Goal: Task Accomplishment & Management: Manage account settings

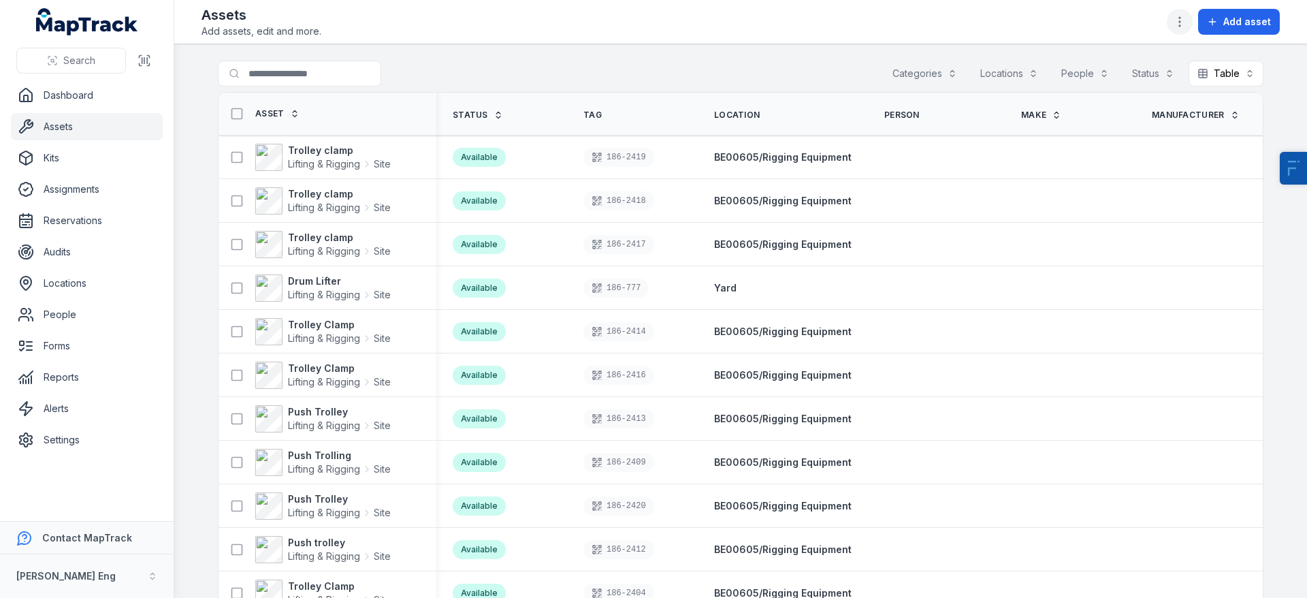
click at [1188, 20] on button "button" at bounding box center [1180, 22] width 26 height 26
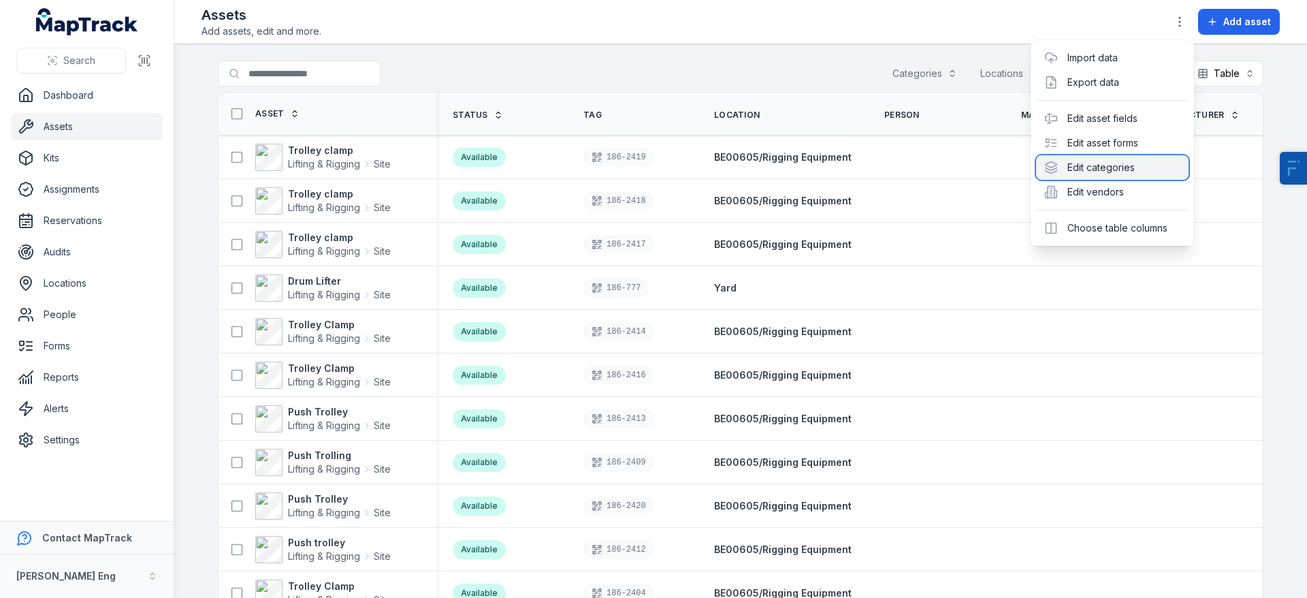
click at [1097, 169] on div "Edit categories" at bounding box center [1112, 167] width 152 height 25
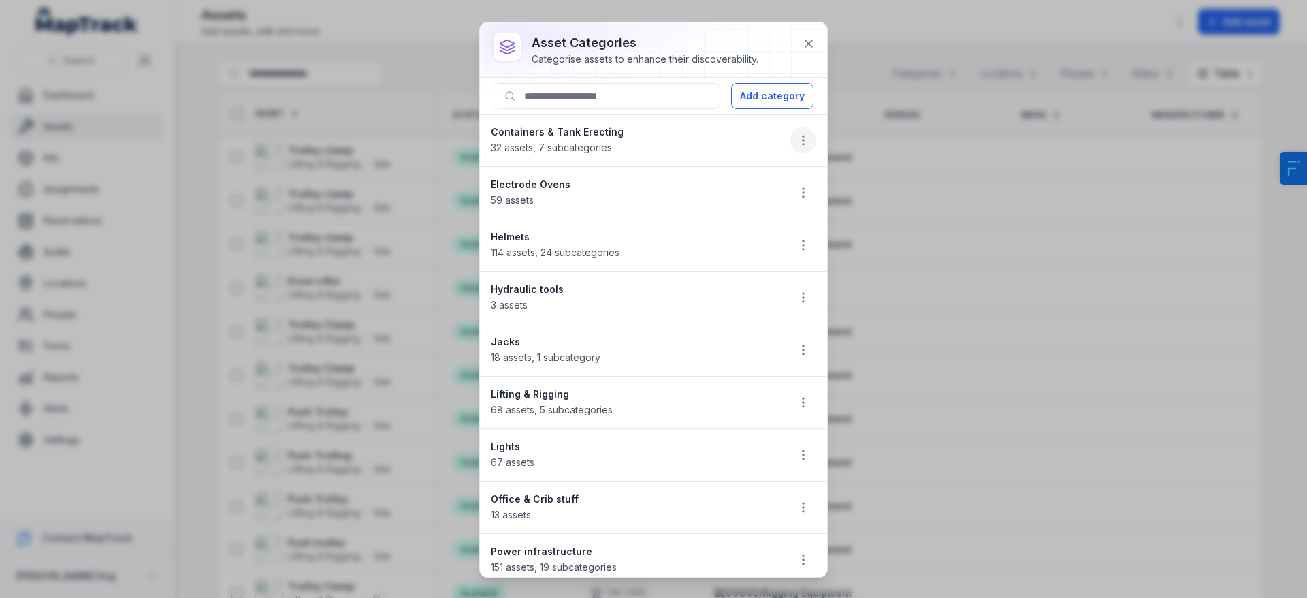
click at [796, 139] on icon "button" at bounding box center [803, 140] width 14 height 14
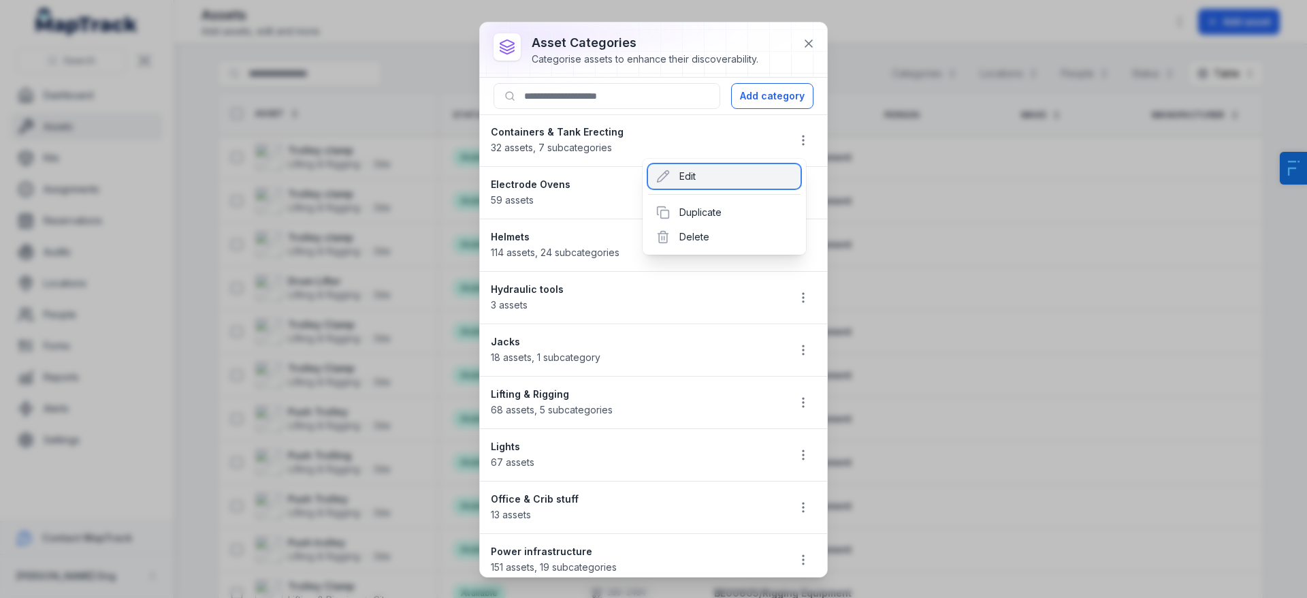
click at [702, 176] on div "Edit" at bounding box center [724, 176] width 152 height 25
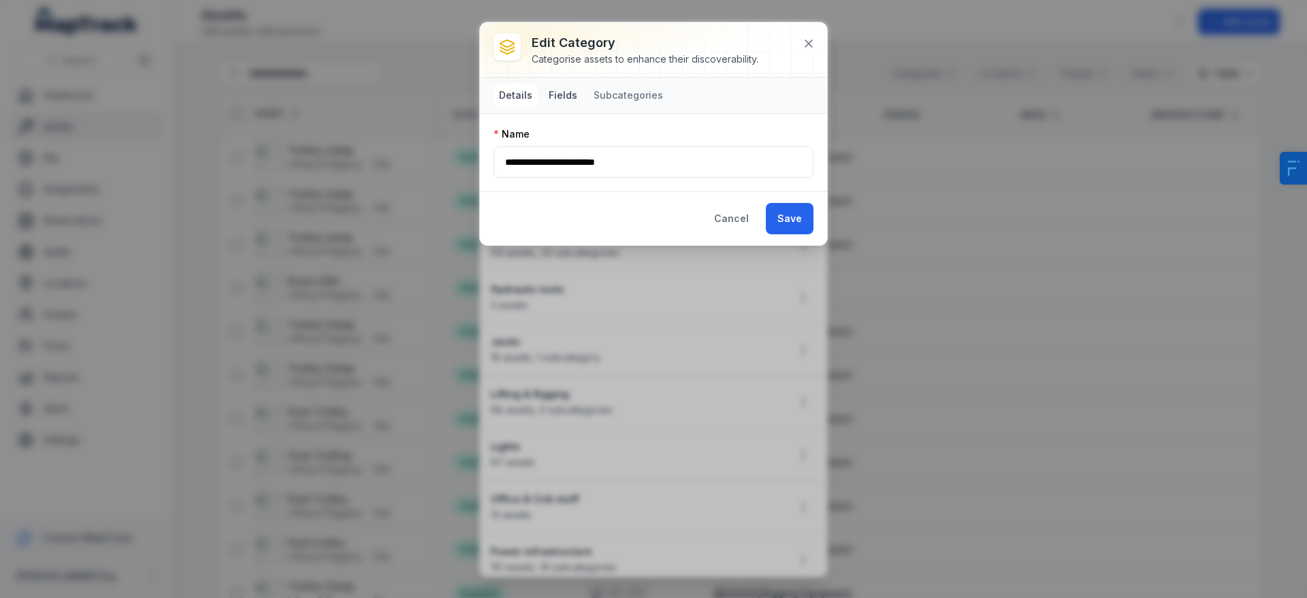
click at [551, 99] on button "Fields" at bounding box center [562, 95] width 39 height 25
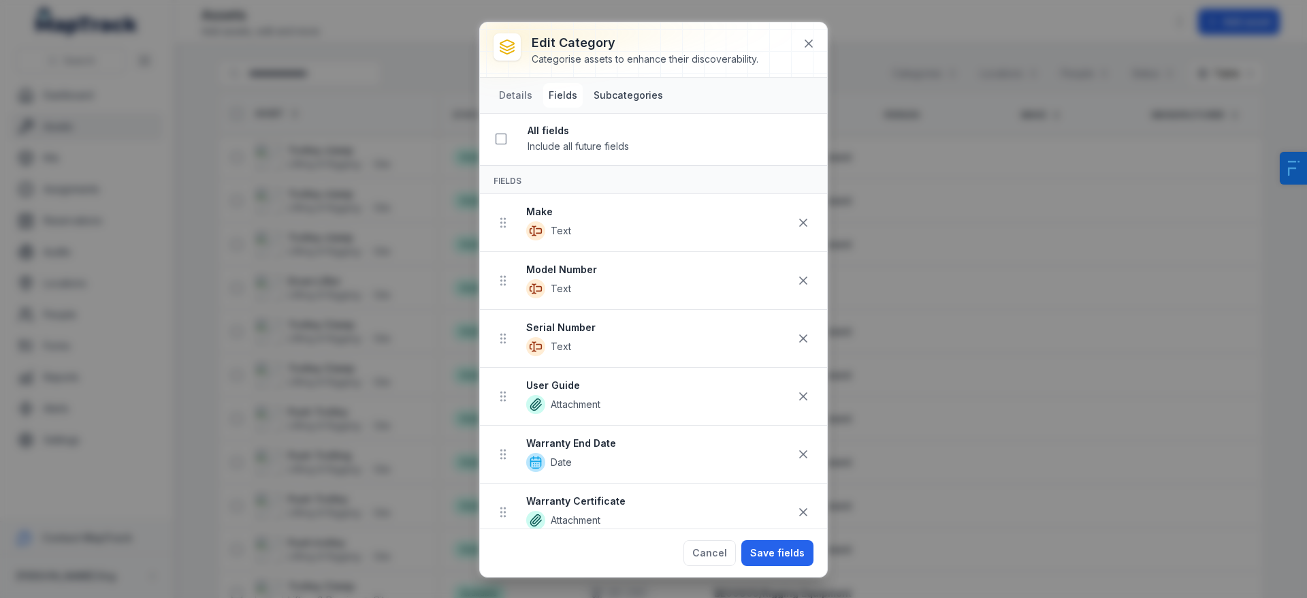
click at [624, 97] on button "Subcategories" at bounding box center [628, 95] width 80 height 25
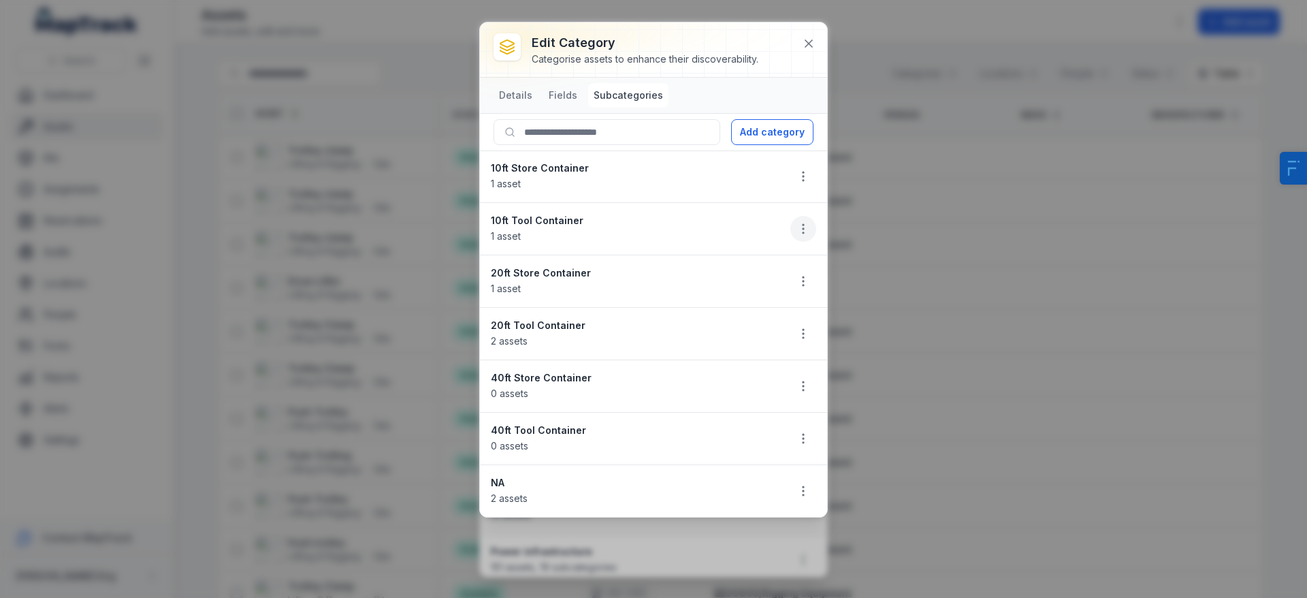
click at [797, 225] on icon "button" at bounding box center [803, 229] width 14 height 14
click at [644, 221] on li "10ft Tool Container 1 asset" at bounding box center [653, 228] width 347 height 53
click at [809, 51] on button at bounding box center [809, 44] width 26 height 26
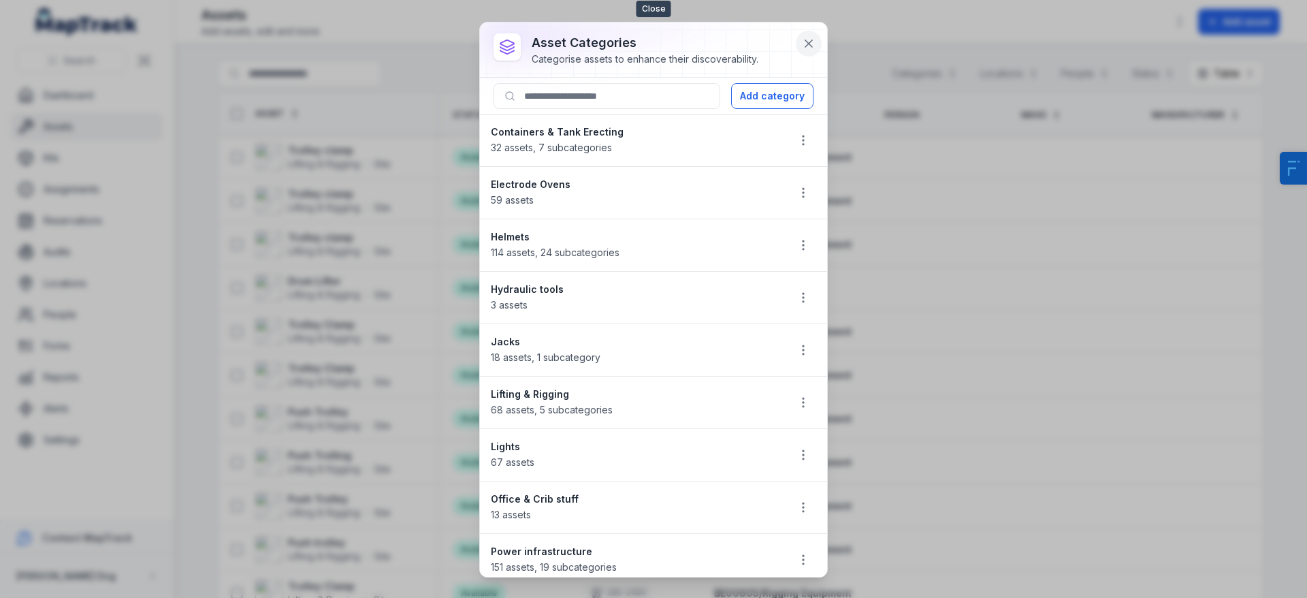
click at [809, 37] on icon at bounding box center [809, 44] width 14 height 14
